Goal: Communication & Community: Connect with others

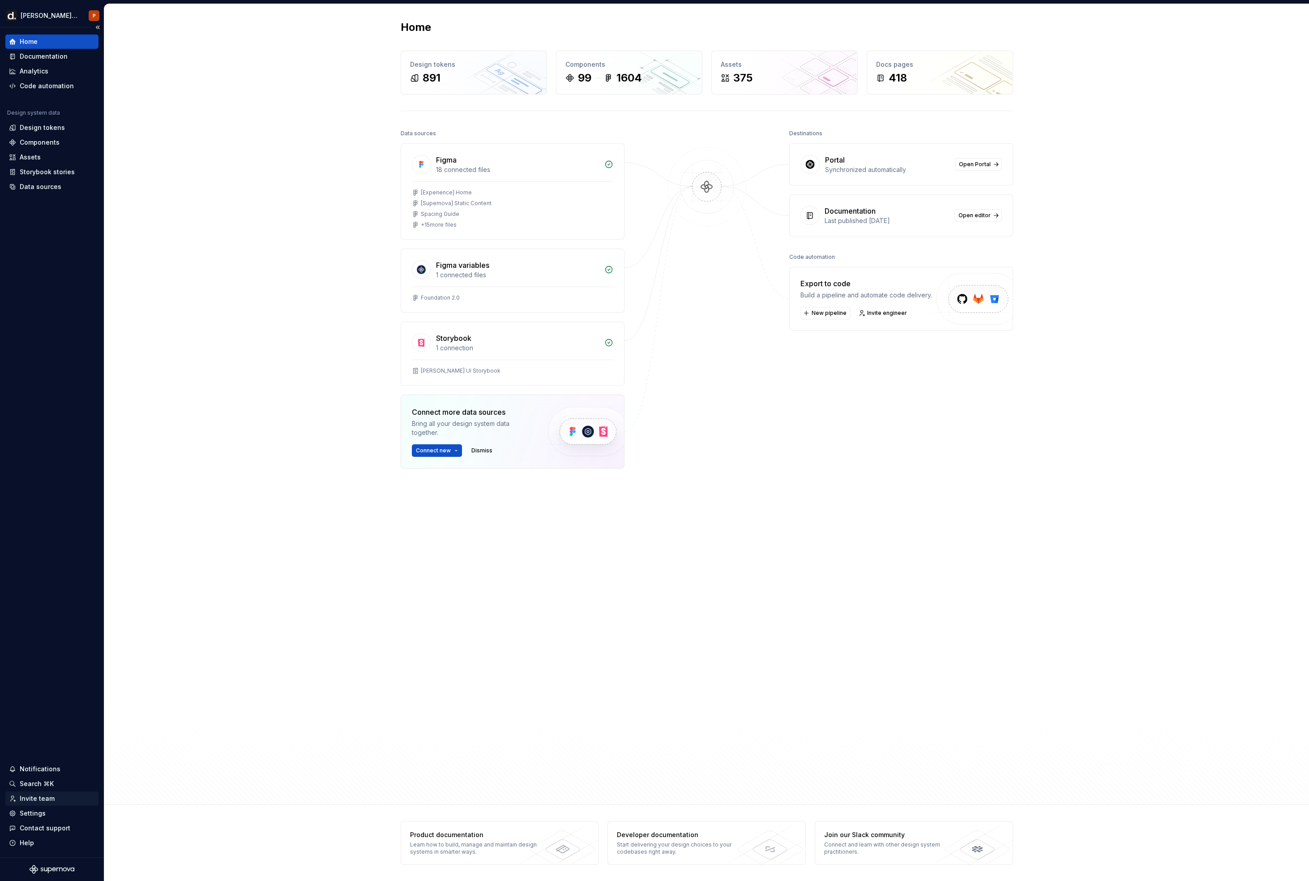
click at [41, 799] on div "Invite team" at bounding box center [37, 798] width 35 height 9
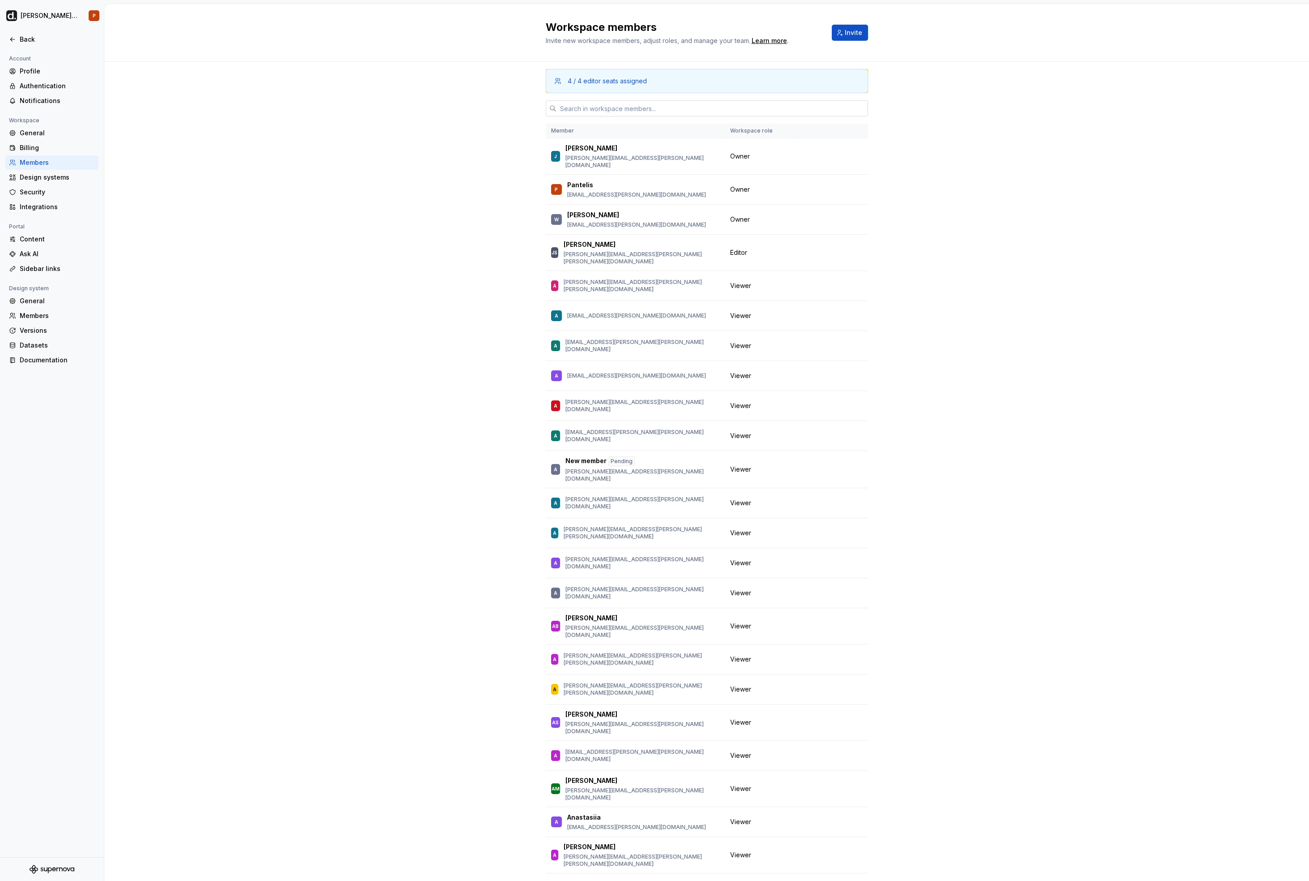
click at [586, 109] on input "text" at bounding box center [713, 108] width 312 height 16
paste input "[URL][DOMAIN_NAME]"
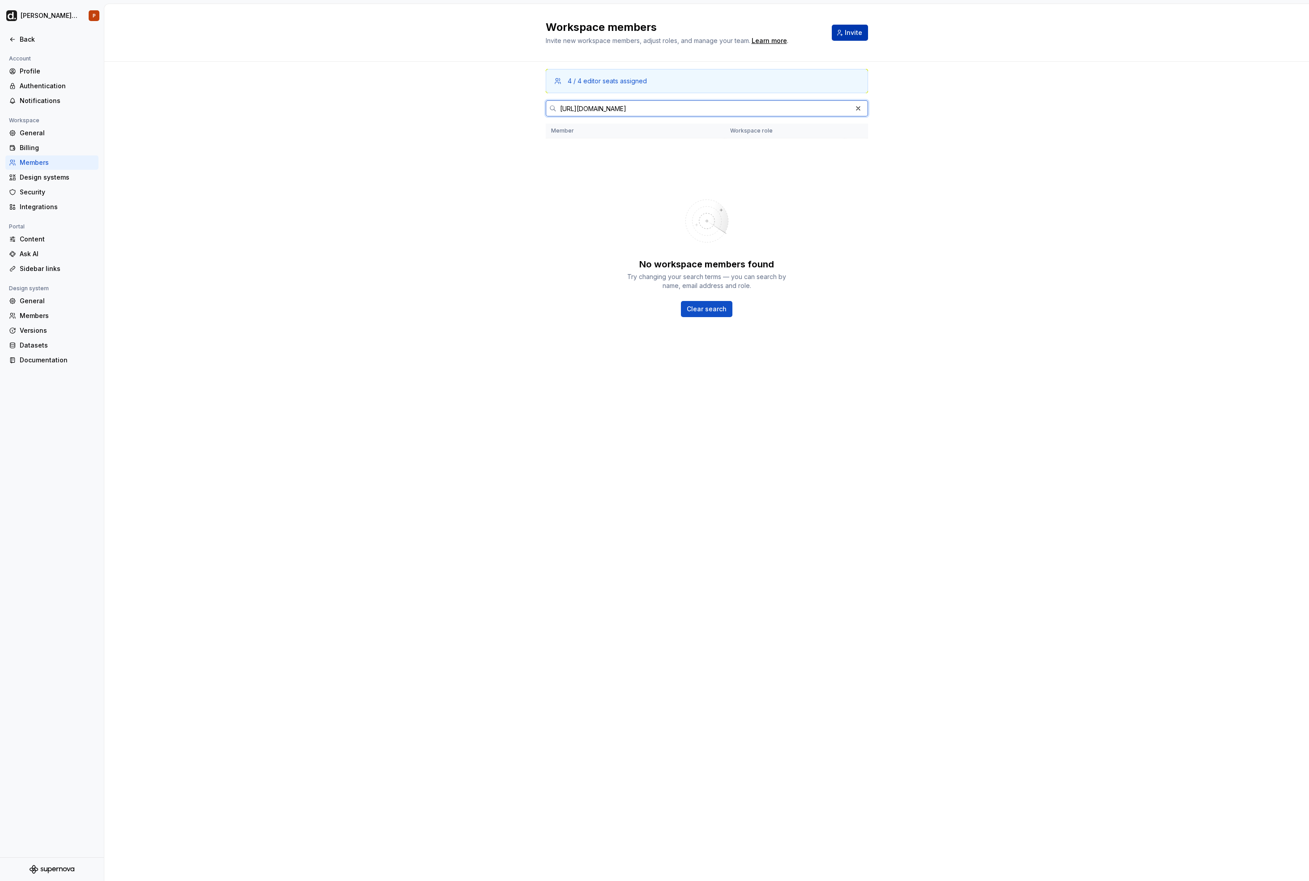
type input "[URL][DOMAIN_NAME]"
click at [852, 34] on span "Invite" at bounding box center [853, 32] width 17 height 9
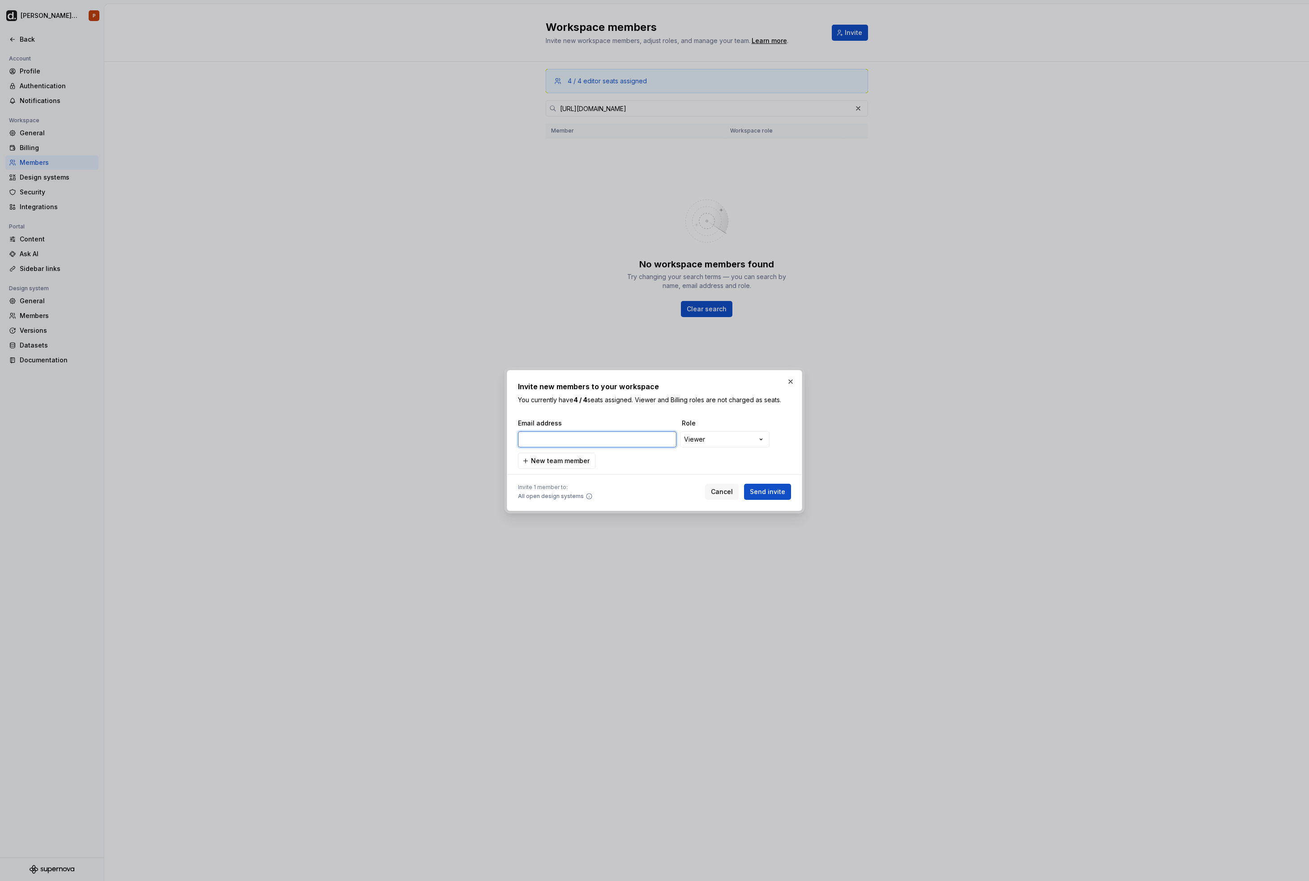
click at [604, 442] on input "email" at bounding box center [597, 439] width 159 height 16
paste input "[EMAIL_ADDRESS][PERSON_NAME][DOMAIN_NAME]"
type input "[EMAIL_ADDRESS][PERSON_NAME][DOMAIN_NAME]"
click at [722, 444] on div "**********" at bounding box center [654, 440] width 1309 height 881
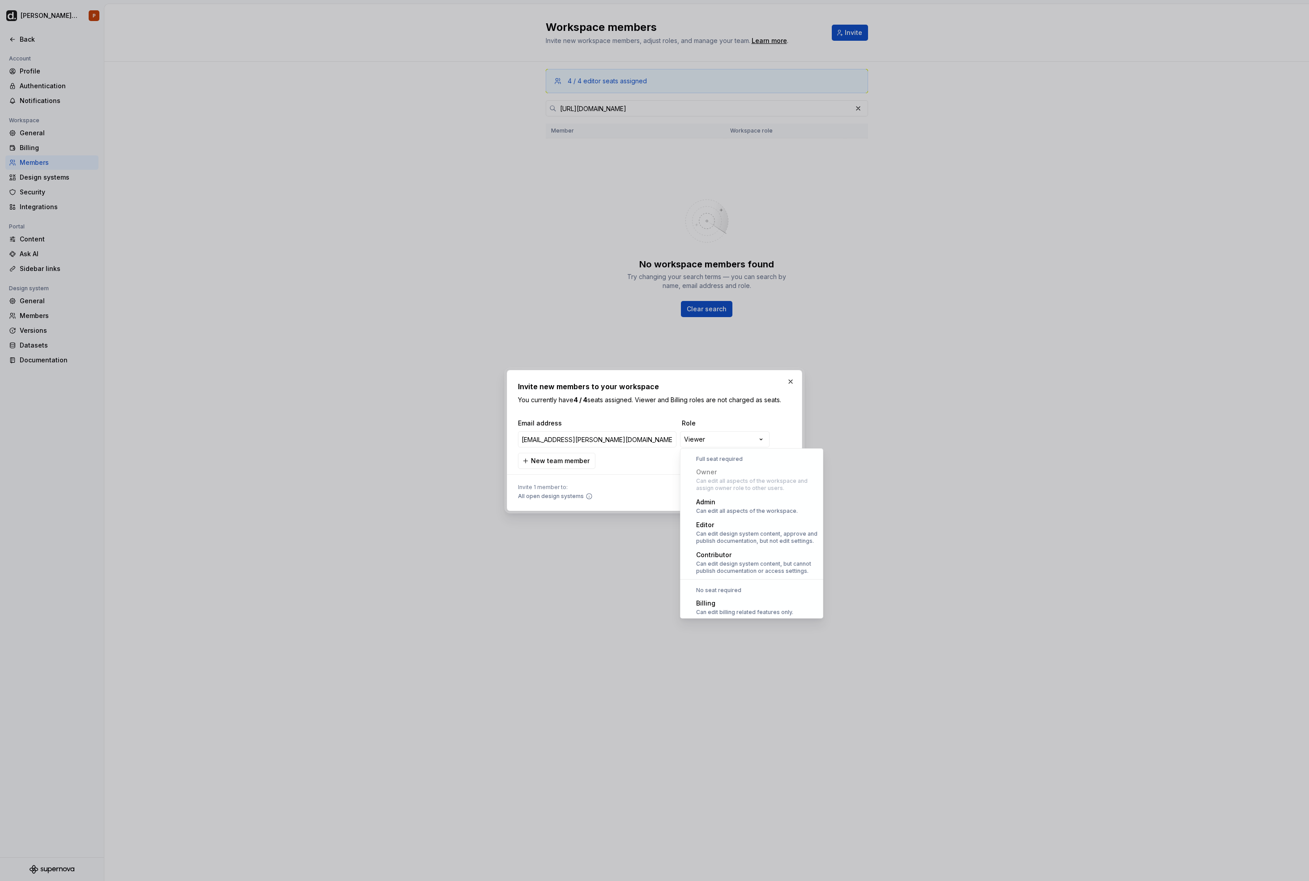
scroll to position [25, 0]
click at [704, 420] on div "**********" at bounding box center [654, 440] width 1309 height 881
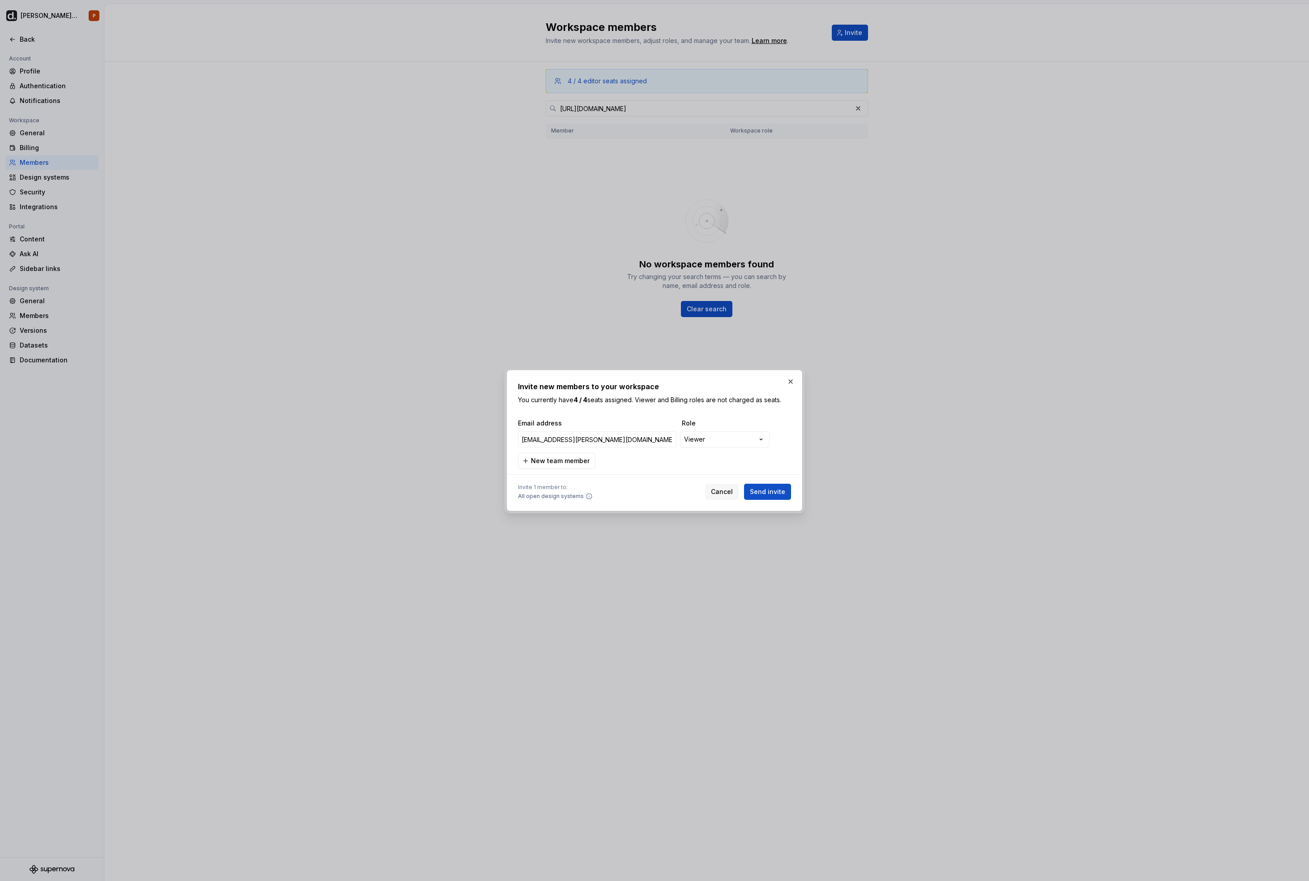
click at [765, 492] on span "Send invite" at bounding box center [767, 491] width 35 height 9
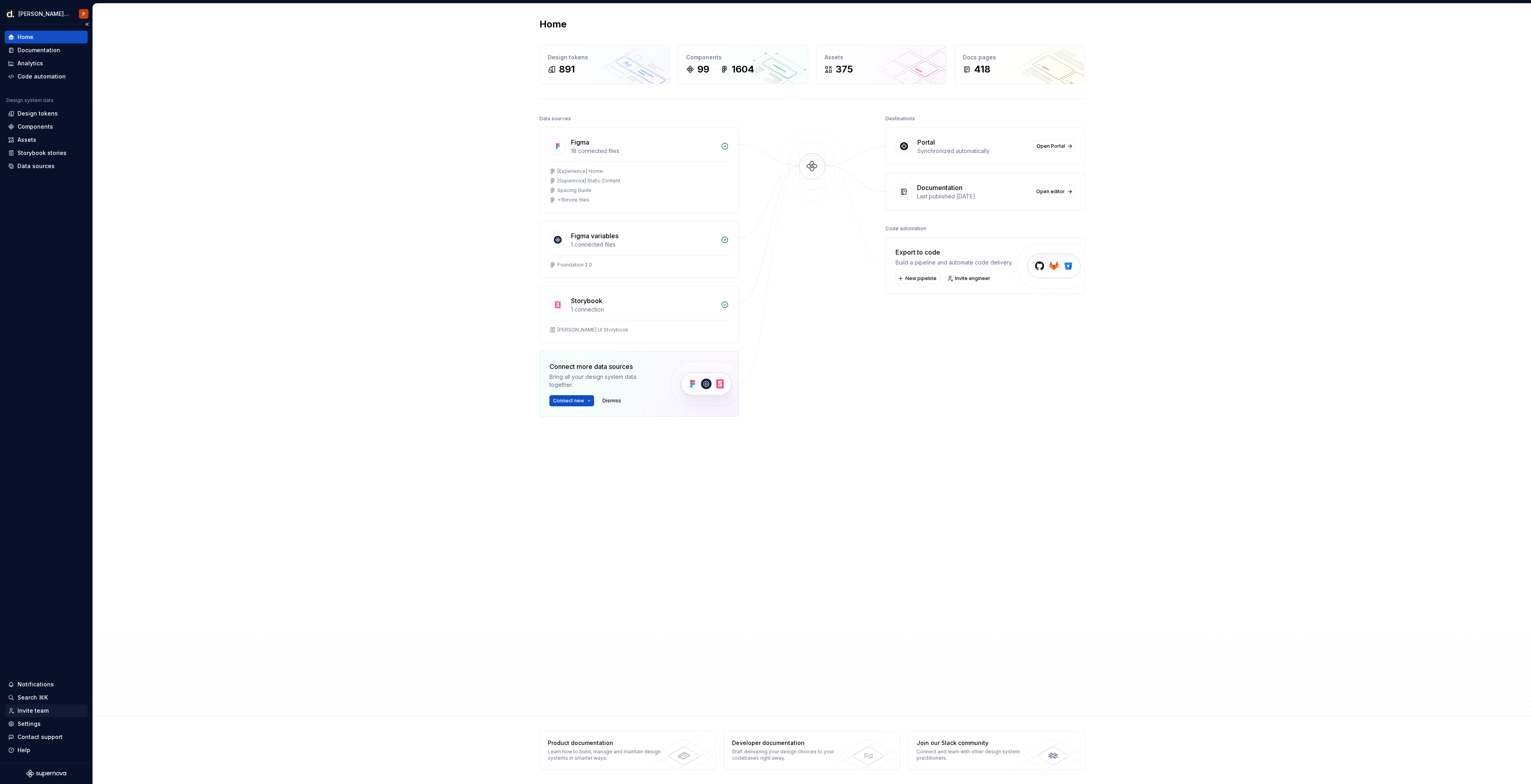
click at [43, 363] on div "Invite team" at bounding box center [33, 710] width 31 height 8
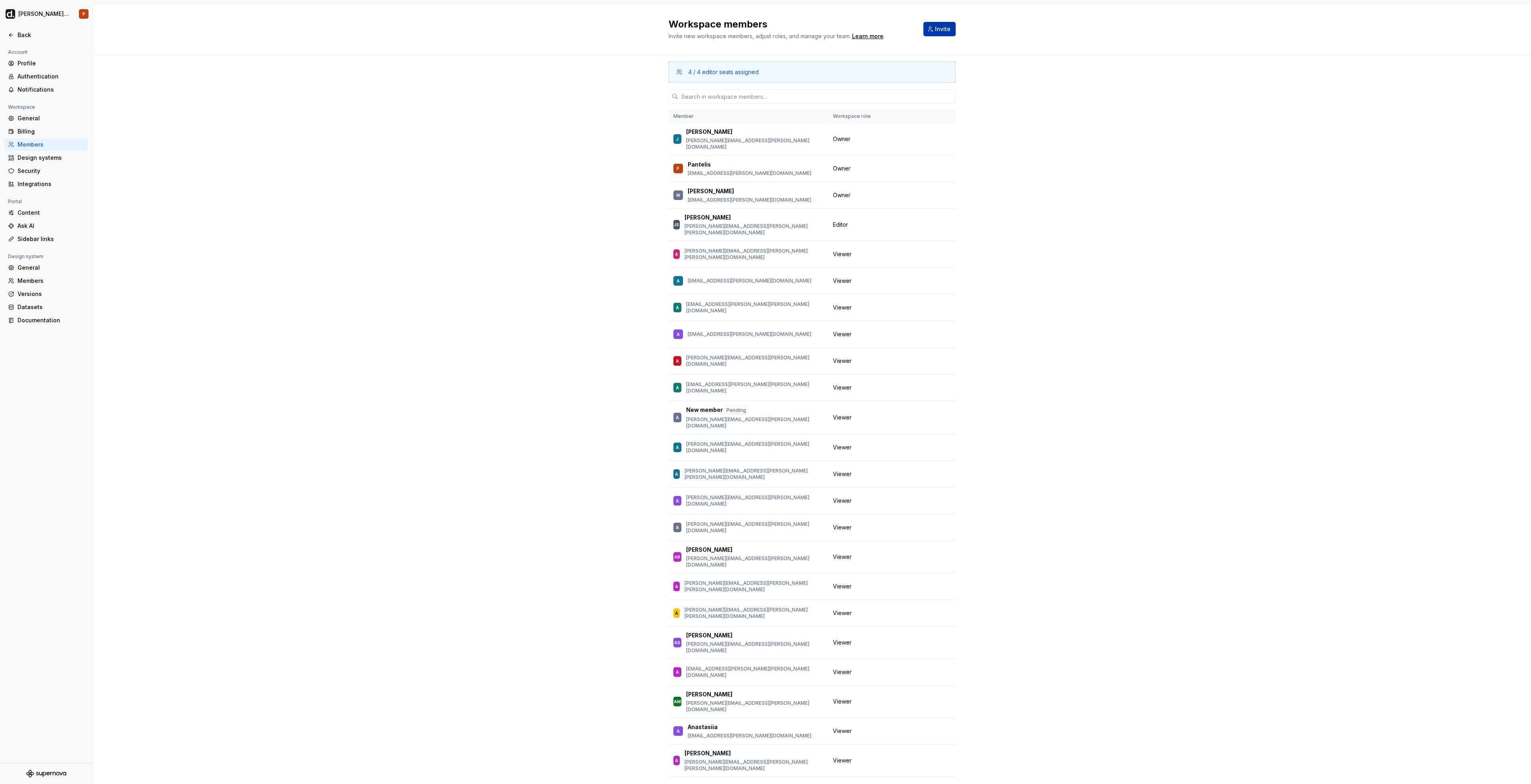
click at [688, 27] on span "Invite" at bounding box center [942, 28] width 15 height 8
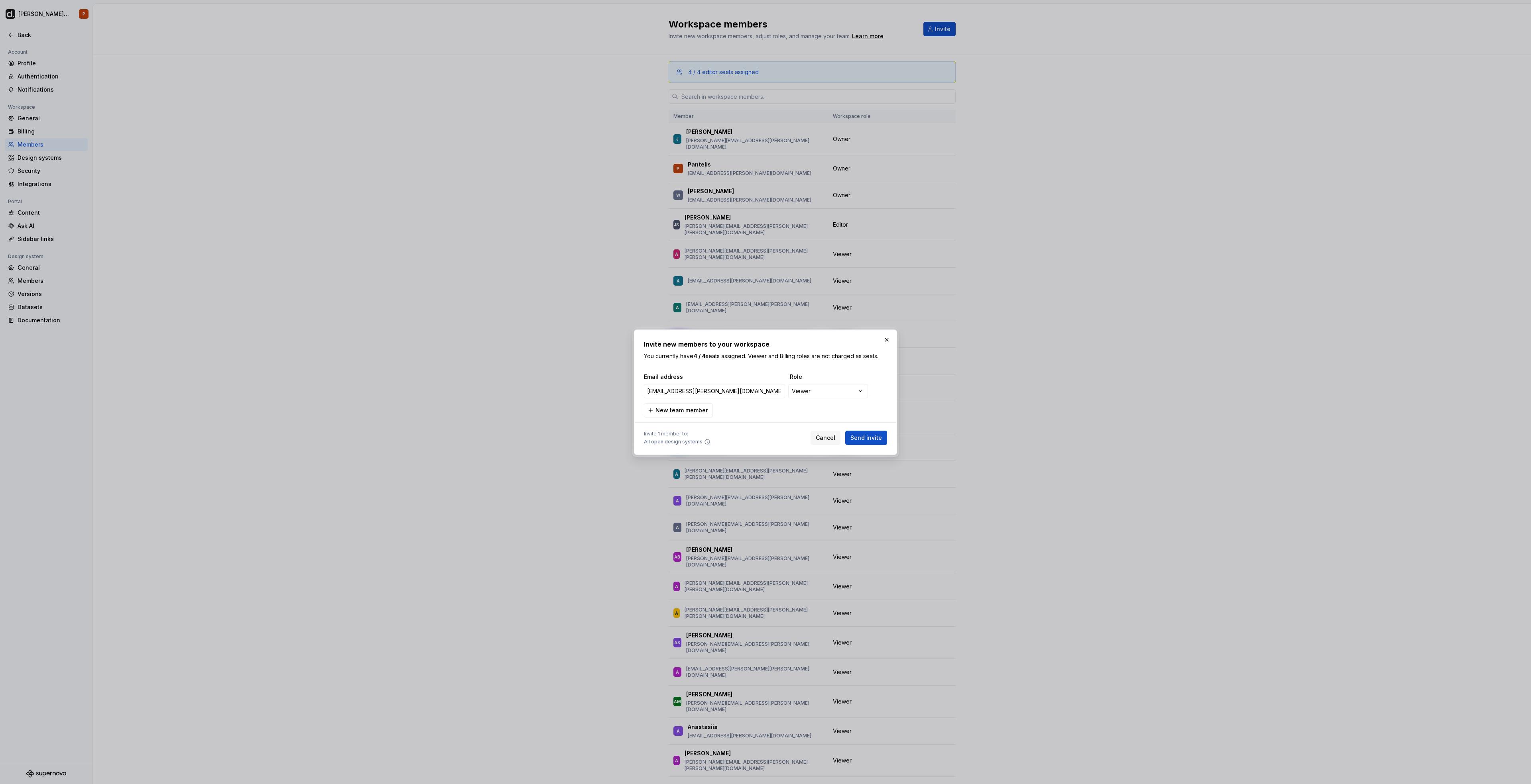
click at [688, 363] on div "Invite 1 member to: All open design systems Cancel Send invite" at bounding box center [765, 436] width 243 height 18
click at [688, 363] on span "Send invite" at bounding box center [865, 438] width 31 height 8
click at [688, 363] on span "Send invite" at bounding box center [865, 440] width 31 height 8
type input "pavlo.kokhan@deel.com"
click at [688, 363] on div "**********" at bounding box center [765, 395] width 243 height 51
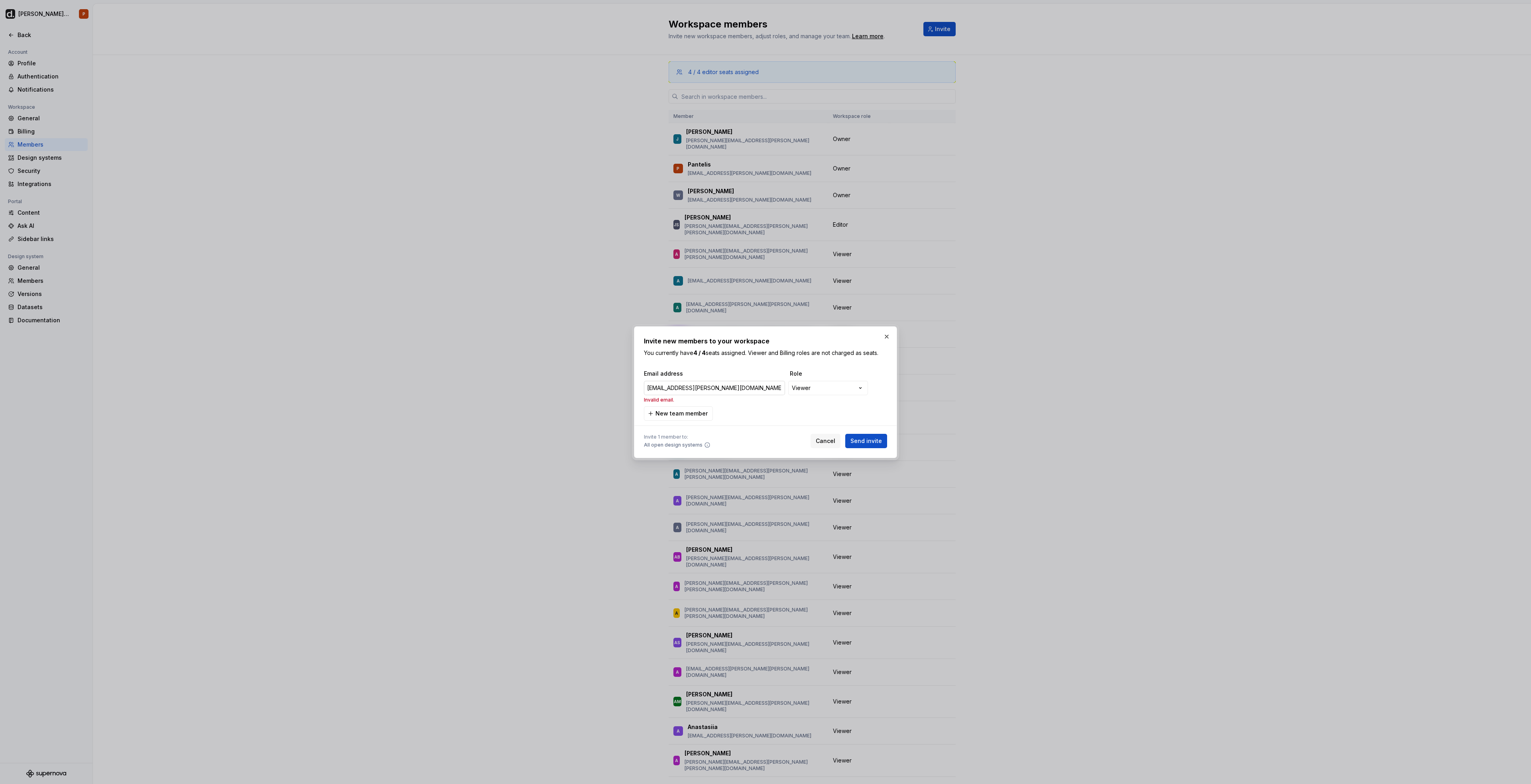
click at [688, 363] on input "pavlo.kokhan@deel.com" at bounding box center [714, 388] width 142 height 14
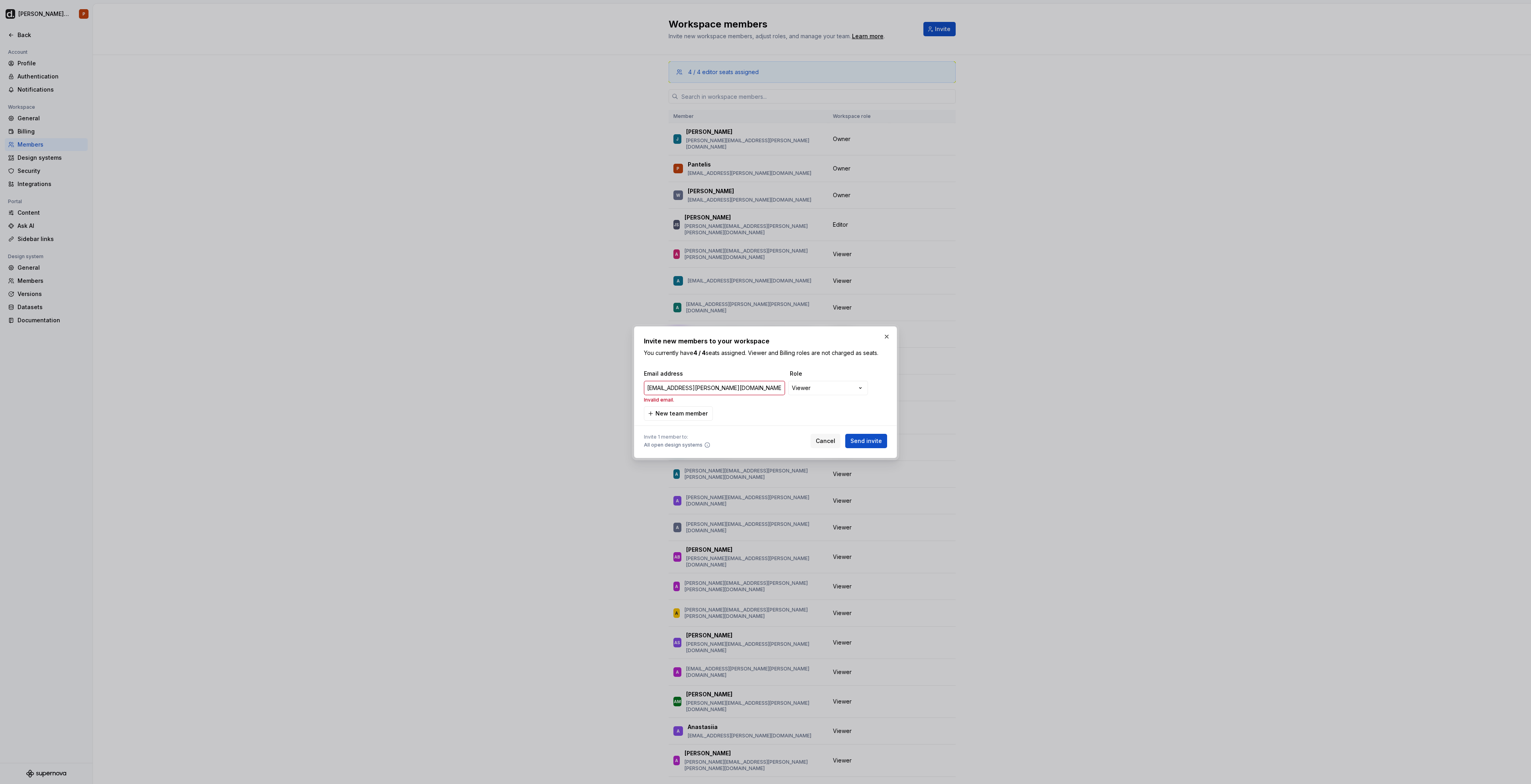
click at [688, 363] on div "**********" at bounding box center [765, 395] width 243 height 51
click at [688, 363] on span "Send invite" at bounding box center [865, 440] width 31 height 8
click at [688, 363] on div "Cancel Send invite" at bounding box center [848, 438] width 77 height 14
